Goal: Task Accomplishment & Management: Use online tool/utility

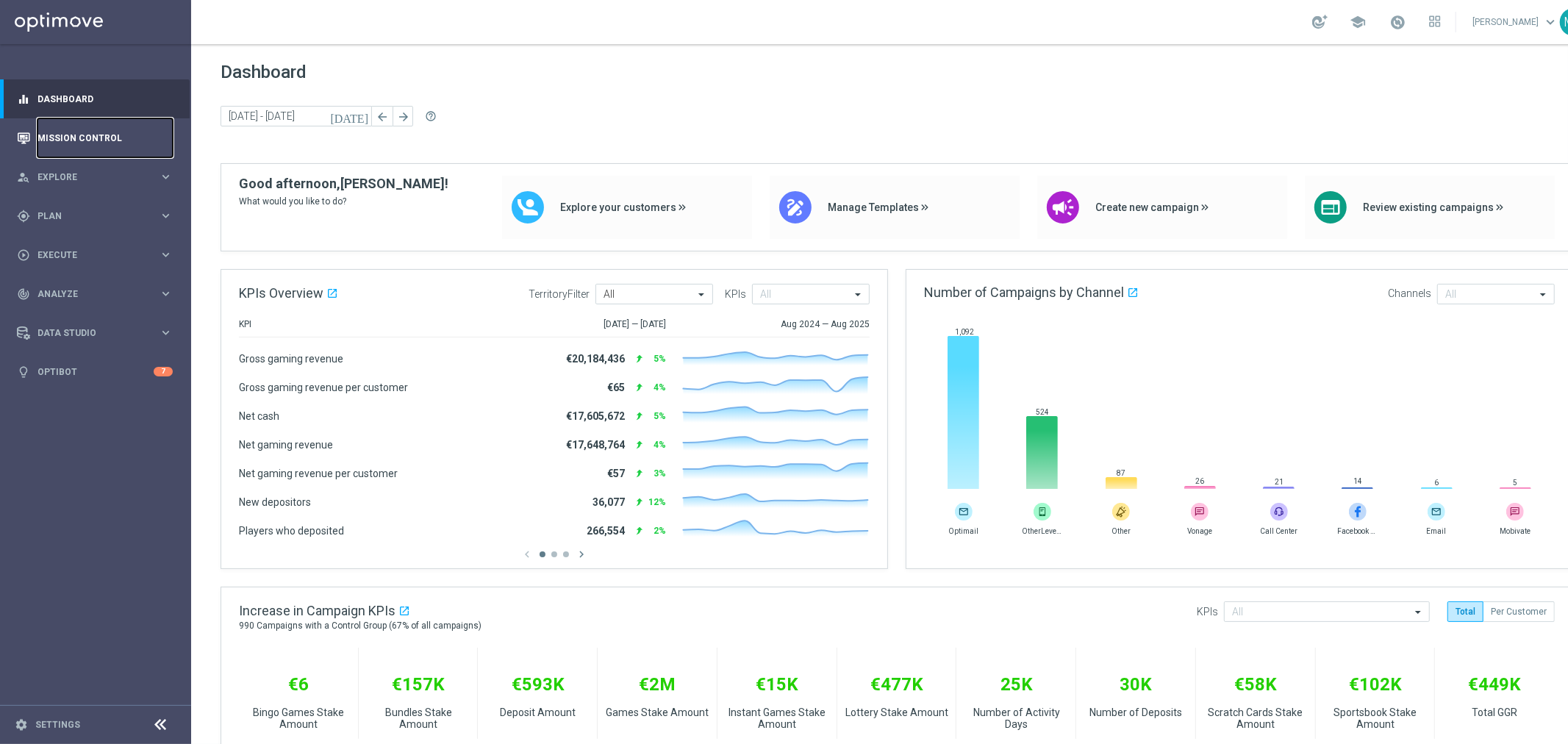
click at [128, 131] on link "Mission Control" at bounding box center [105, 138] width 135 height 39
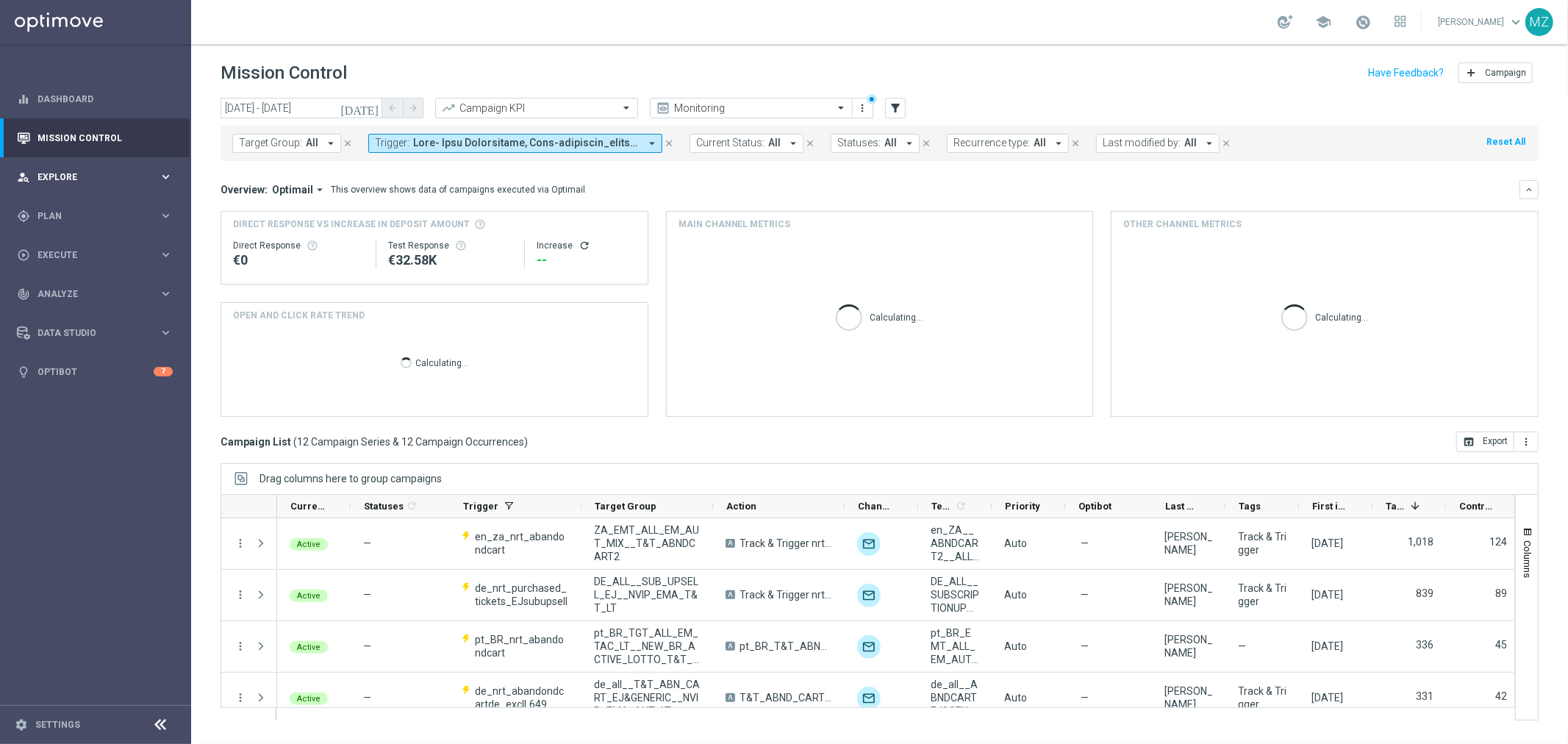
click at [57, 179] on span "Explore" at bounding box center [98, 177] width 121 height 9
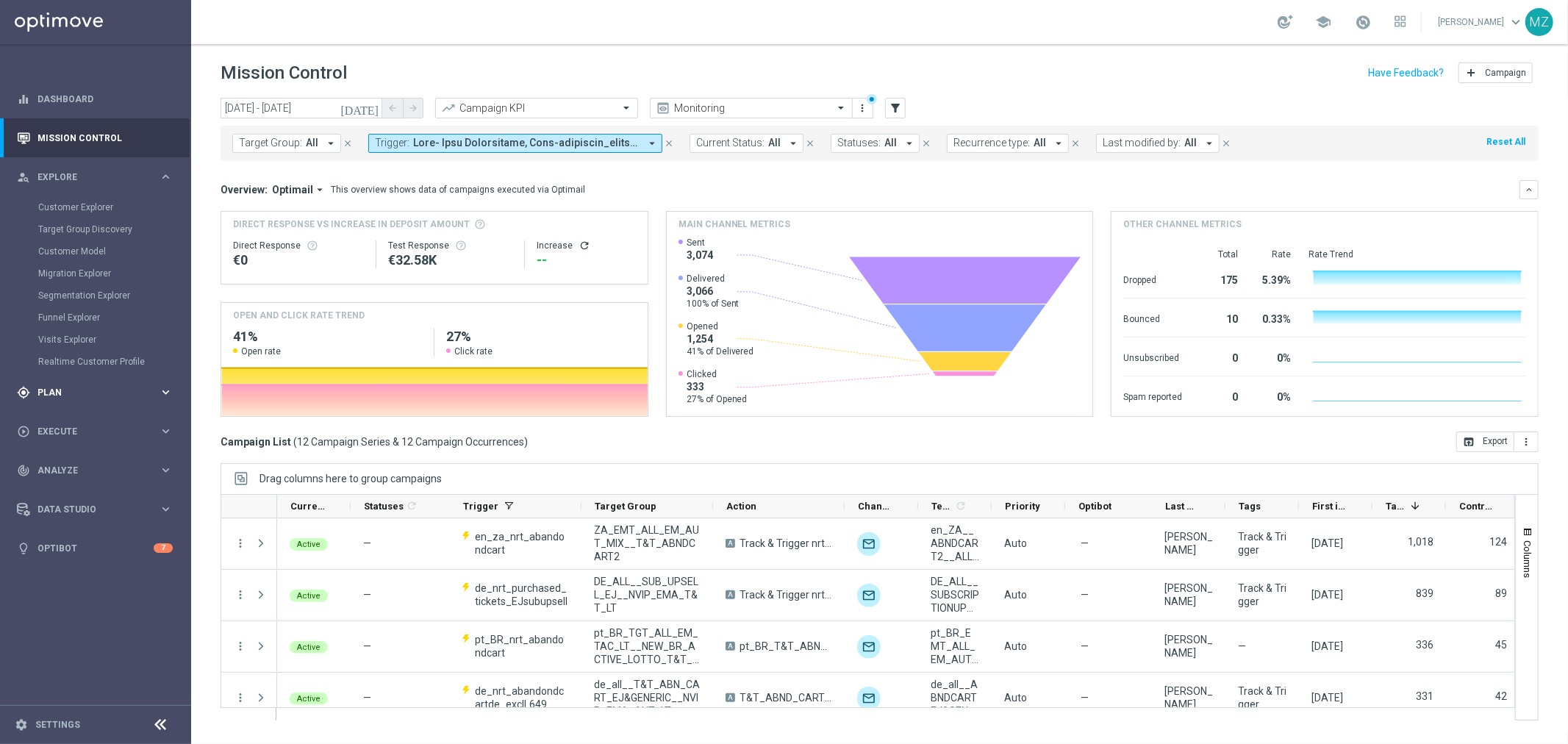
click at [101, 392] on span "Plan" at bounding box center [98, 392] width 121 height 9
click at [87, 349] on div "Realtime Triggers" at bounding box center [114, 356] width 151 height 22
click at [97, 352] on link "Realtime Triggers" at bounding box center [96, 356] width 114 height 11
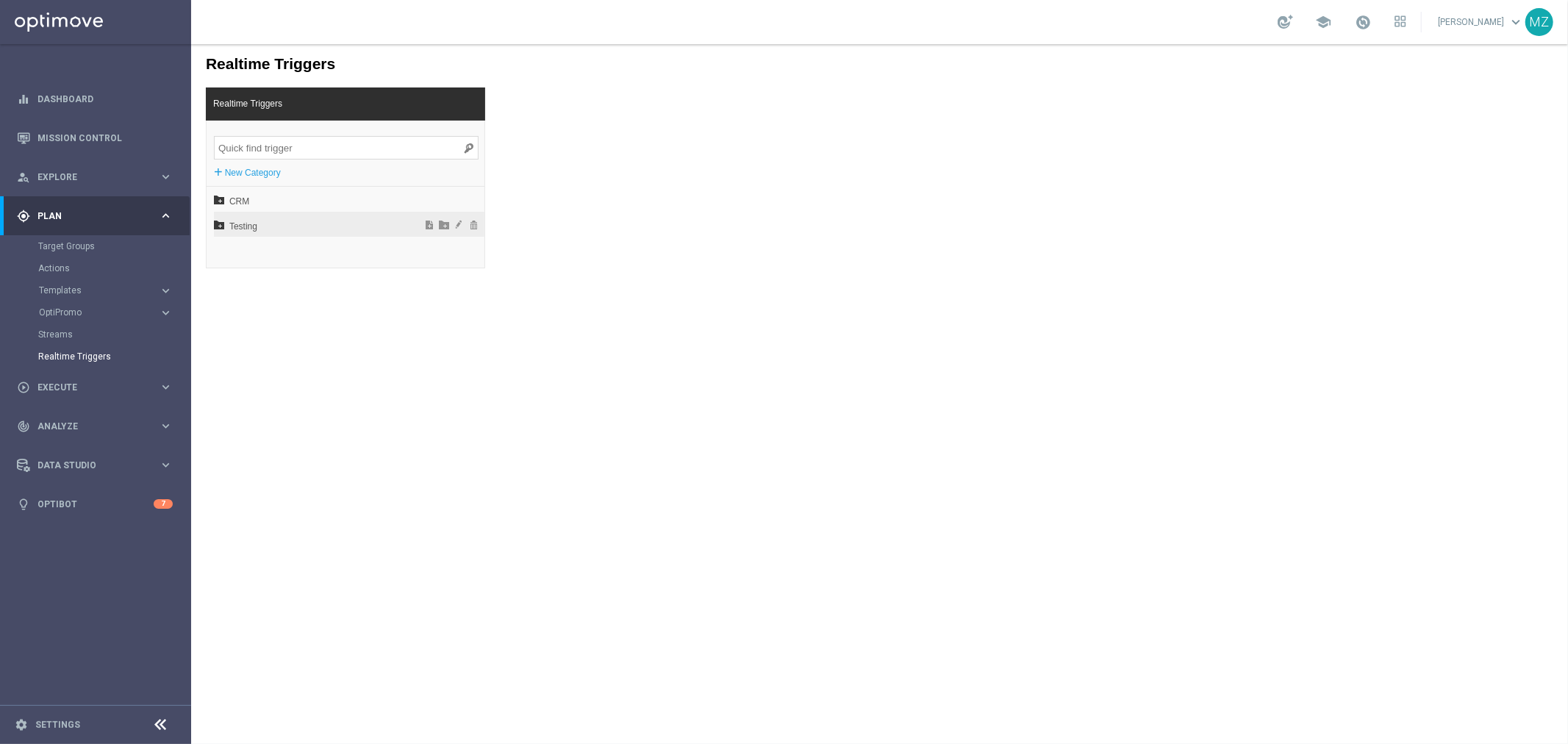
click at [217, 222] on icon at bounding box center [218, 223] width 11 height 11
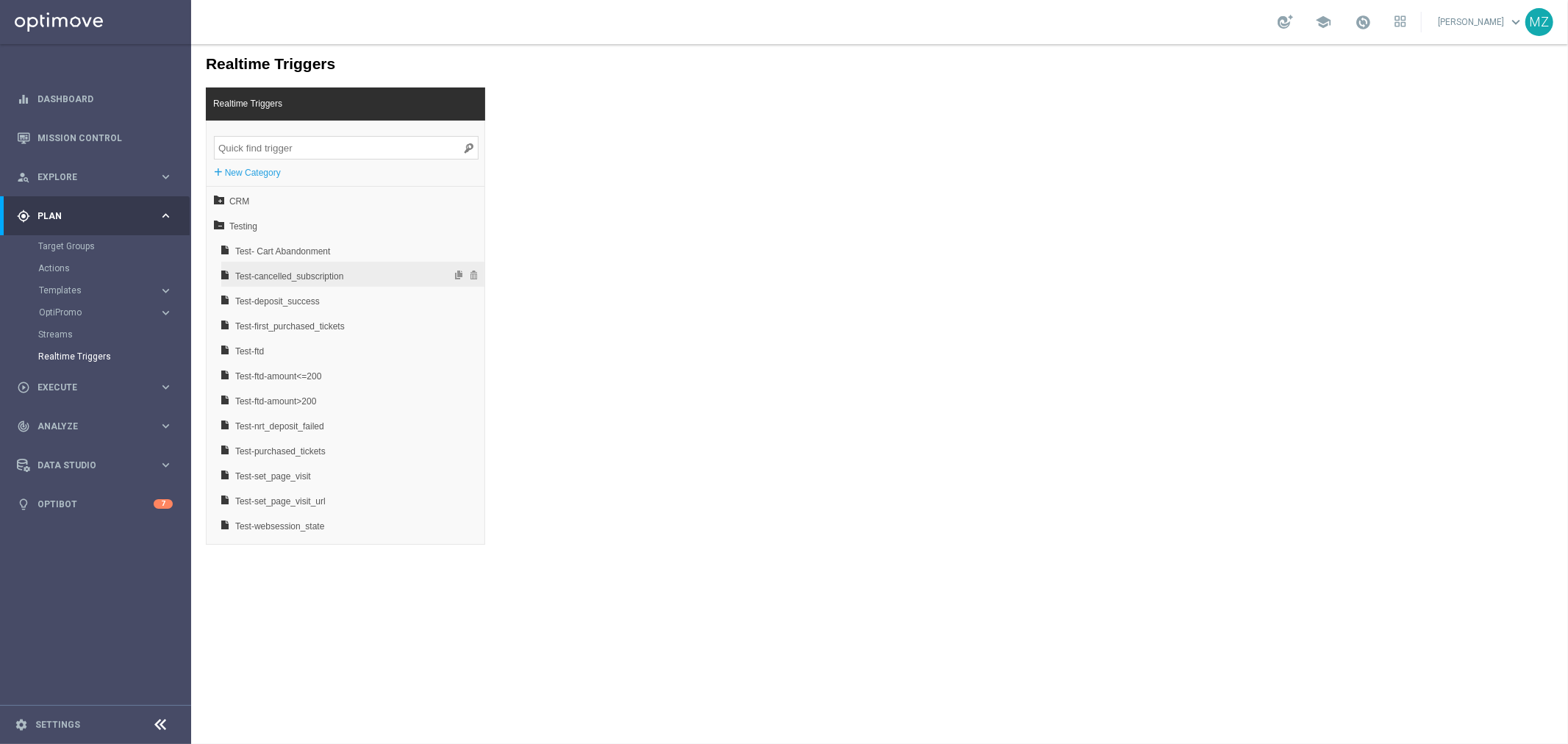
click at [320, 269] on span "Test-cancelled_subscription" at bounding box center [313, 276] width 158 height 25
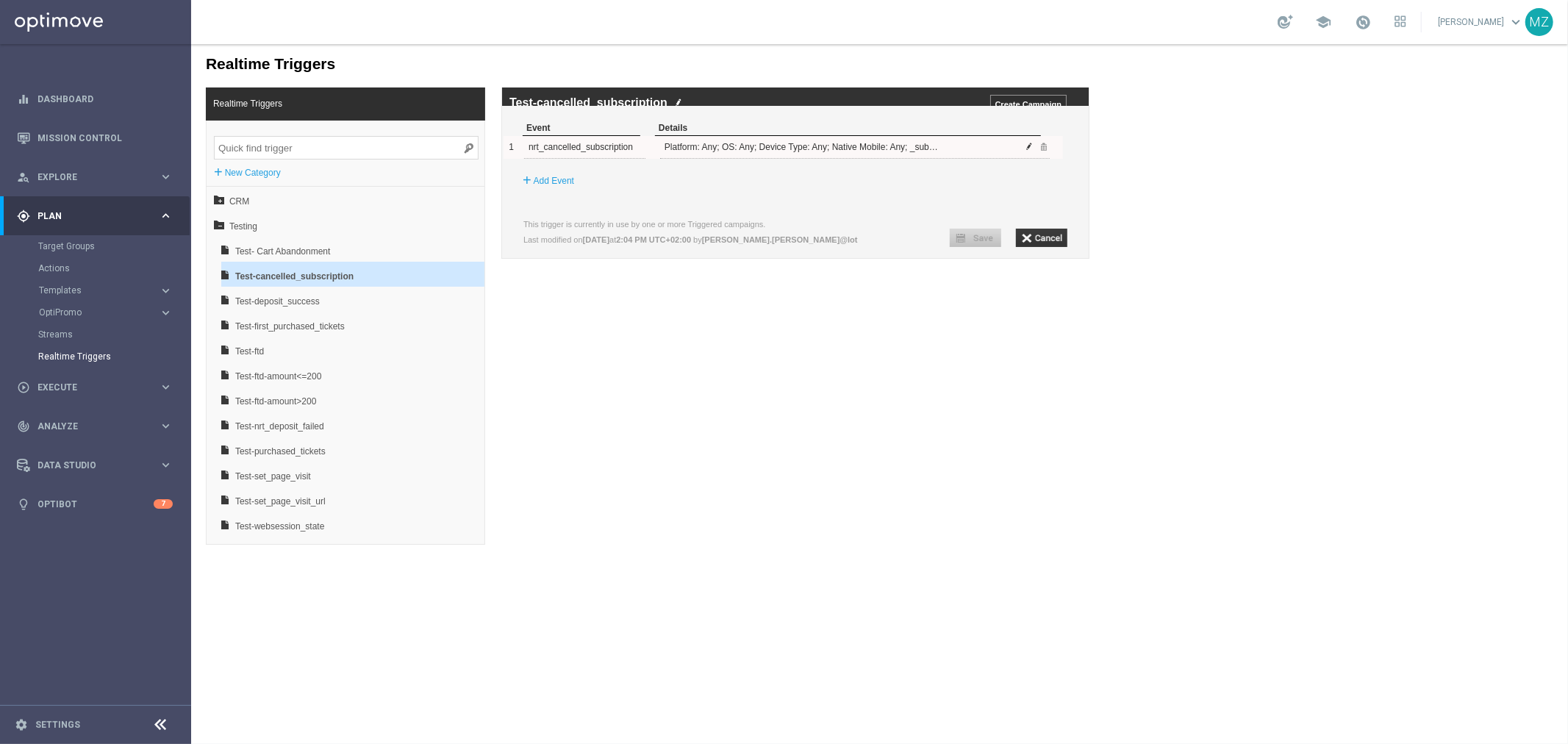
click at [1029, 150] on span at bounding box center [1028, 146] width 9 height 9
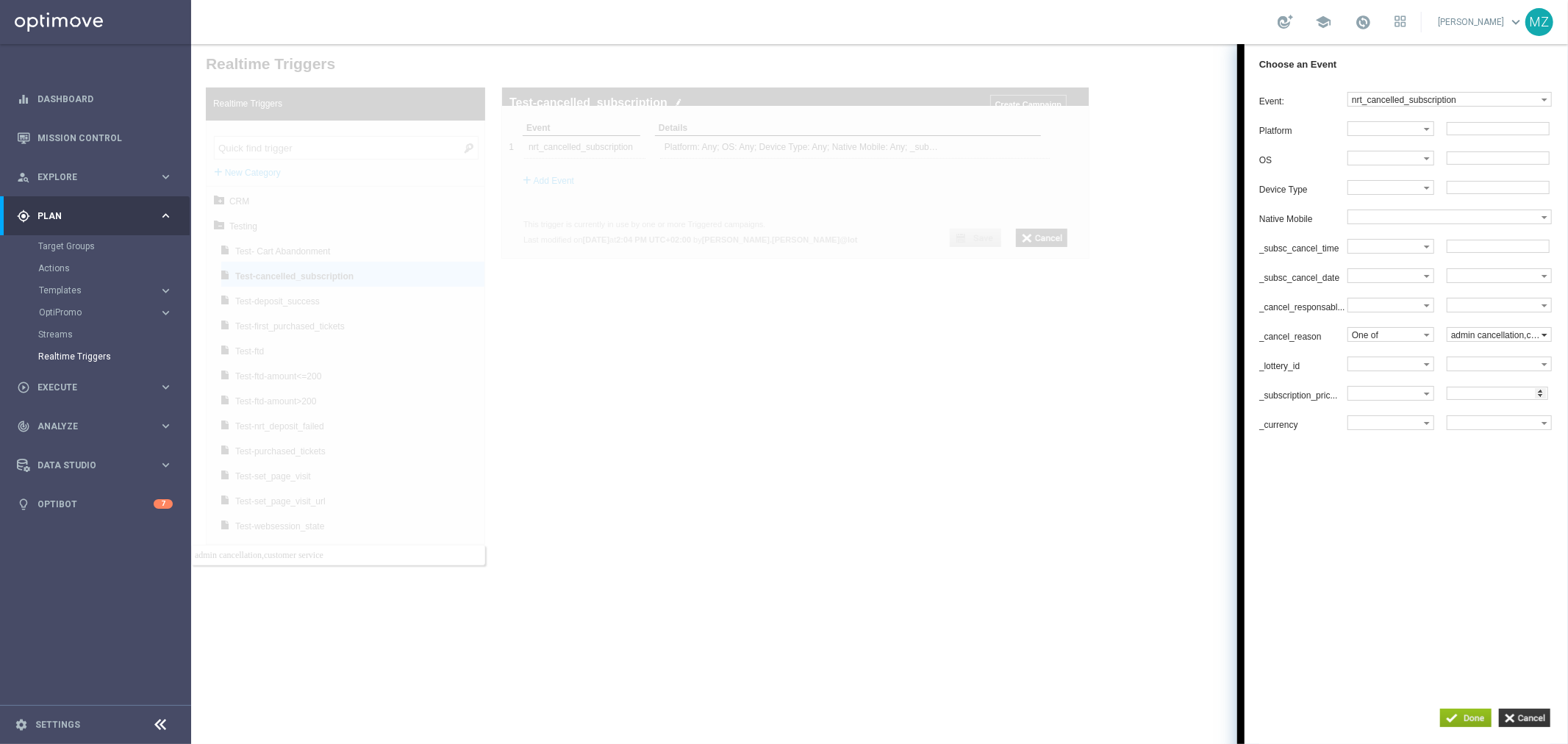
click at [1489, 340] on label "admin cancellation,customer service" at bounding box center [1493, 334] width 94 height 13
click at [1335, 311] on label "_cancel_responsabl..." at bounding box center [1302, 307] width 88 height 11
click at [661, 643] on div at bounding box center [879, 393] width 1377 height 700
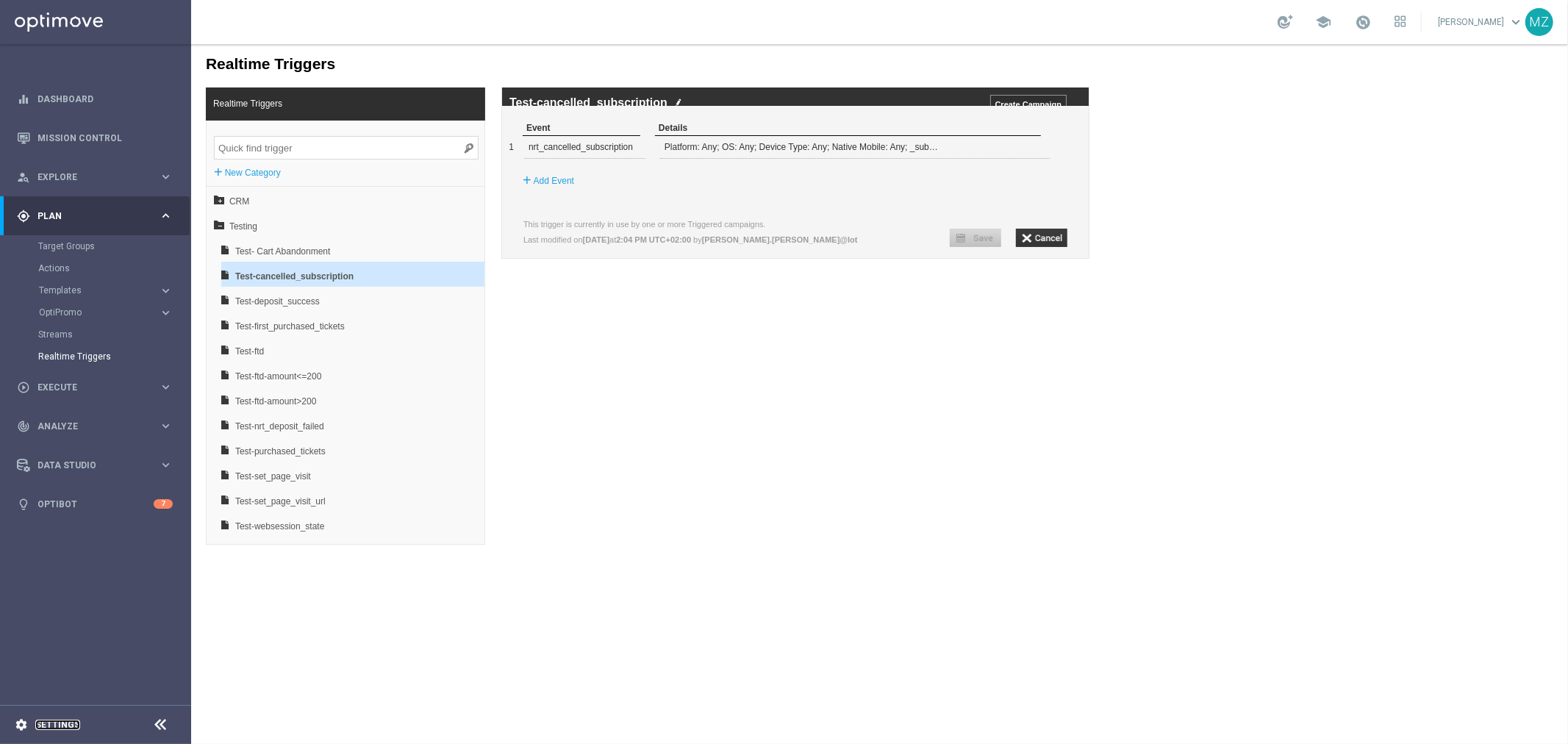
click at [62, 729] on link "Settings" at bounding box center [57, 724] width 45 height 9
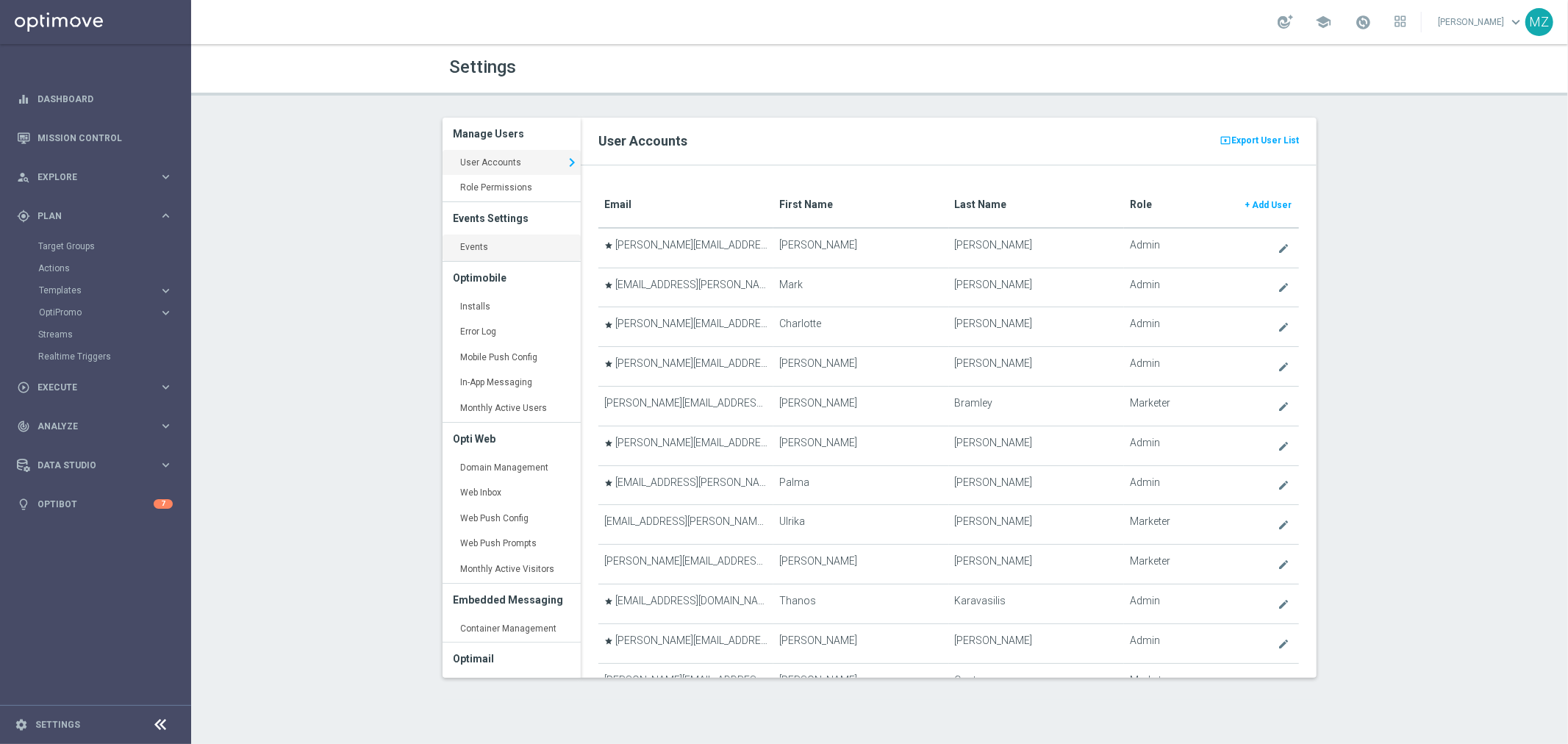
click at [501, 252] on link "Events keyboard_arrow_right" at bounding box center [511, 248] width 138 height 26
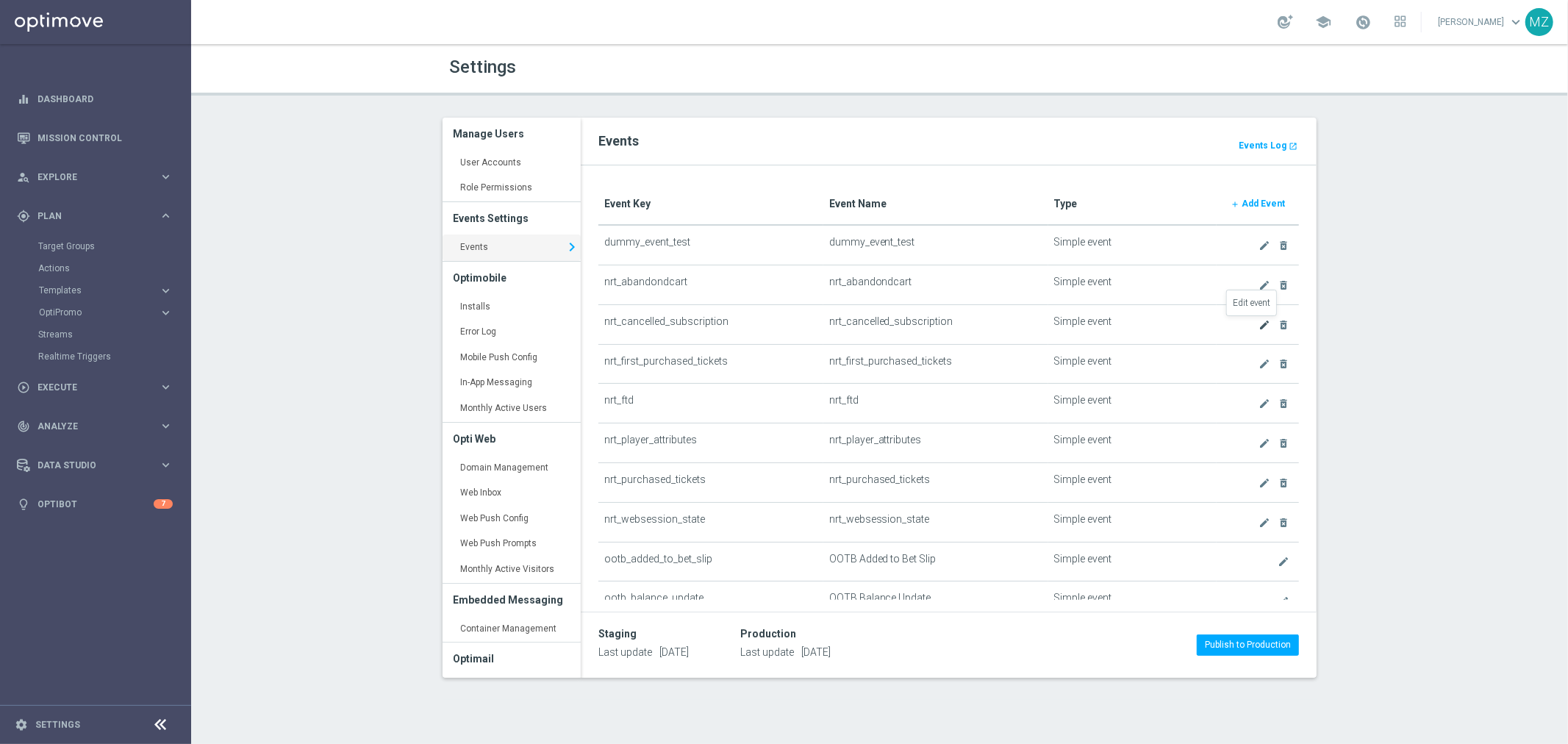
click at [1258, 324] on icon "create" at bounding box center [1264, 325] width 11 height 11
